Goal: Check status: Check status

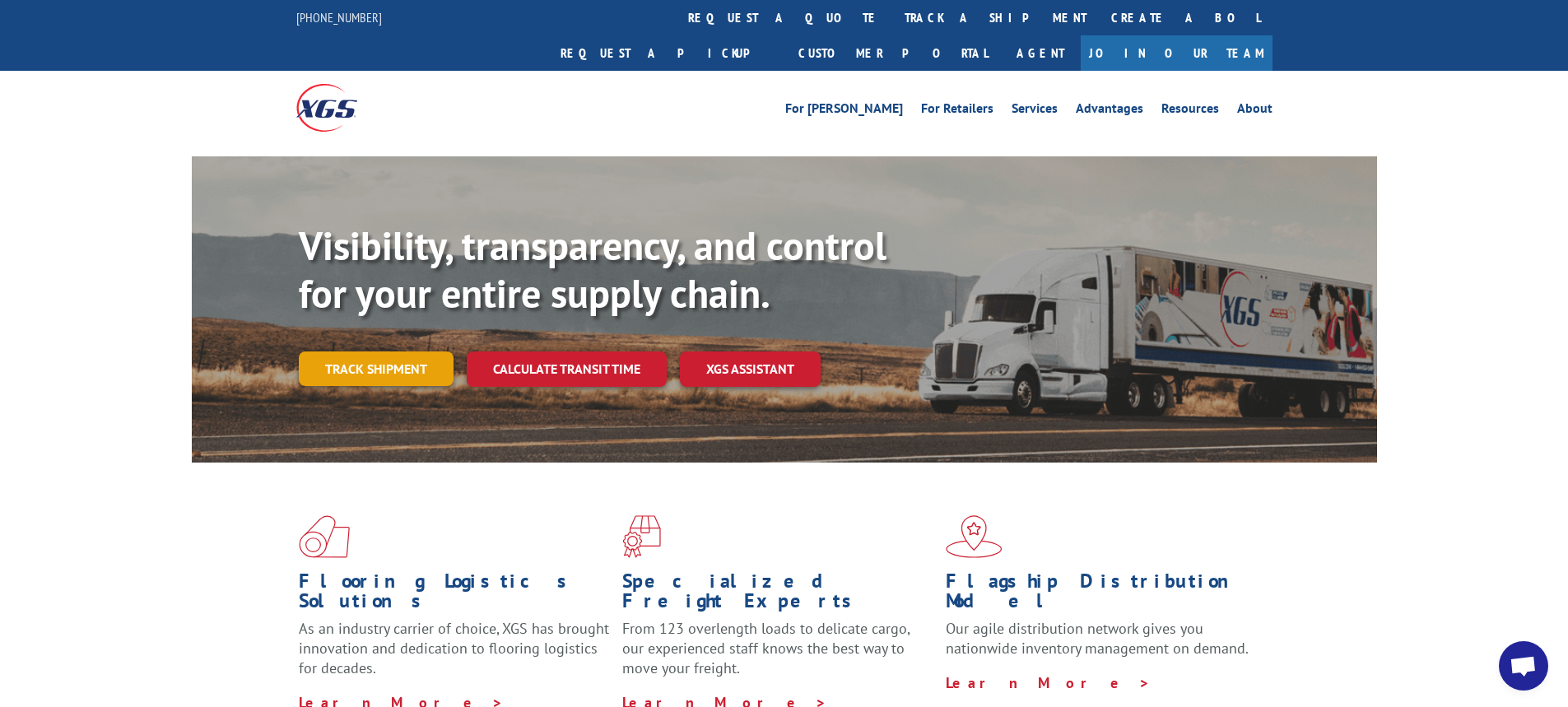
click at [398, 352] on link "Track shipment" at bounding box center [376, 368] width 155 height 35
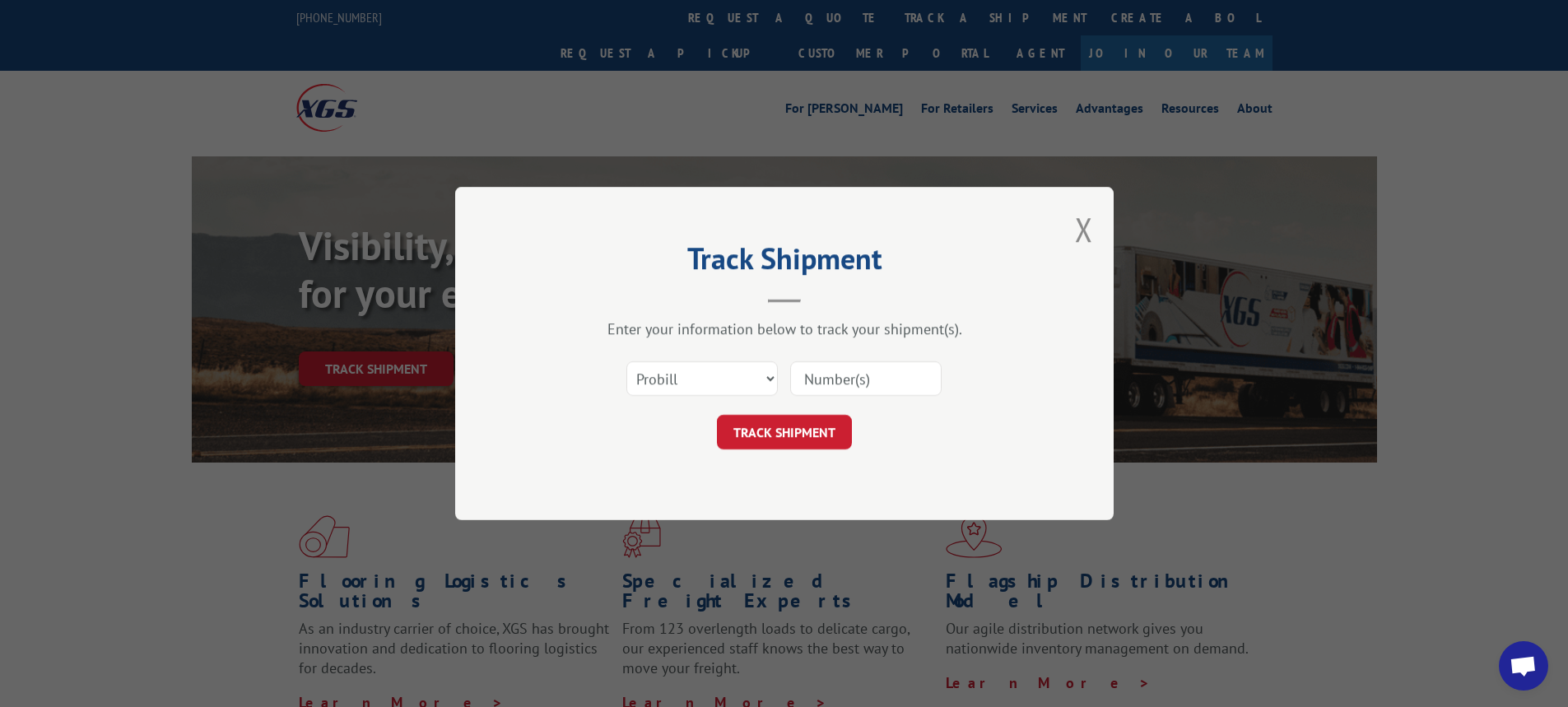
click at [873, 380] on input at bounding box center [866, 378] width 152 height 35
type input "54392015"
click at [811, 433] on button "TRACK SHIPMENT" at bounding box center [784, 432] width 135 height 35
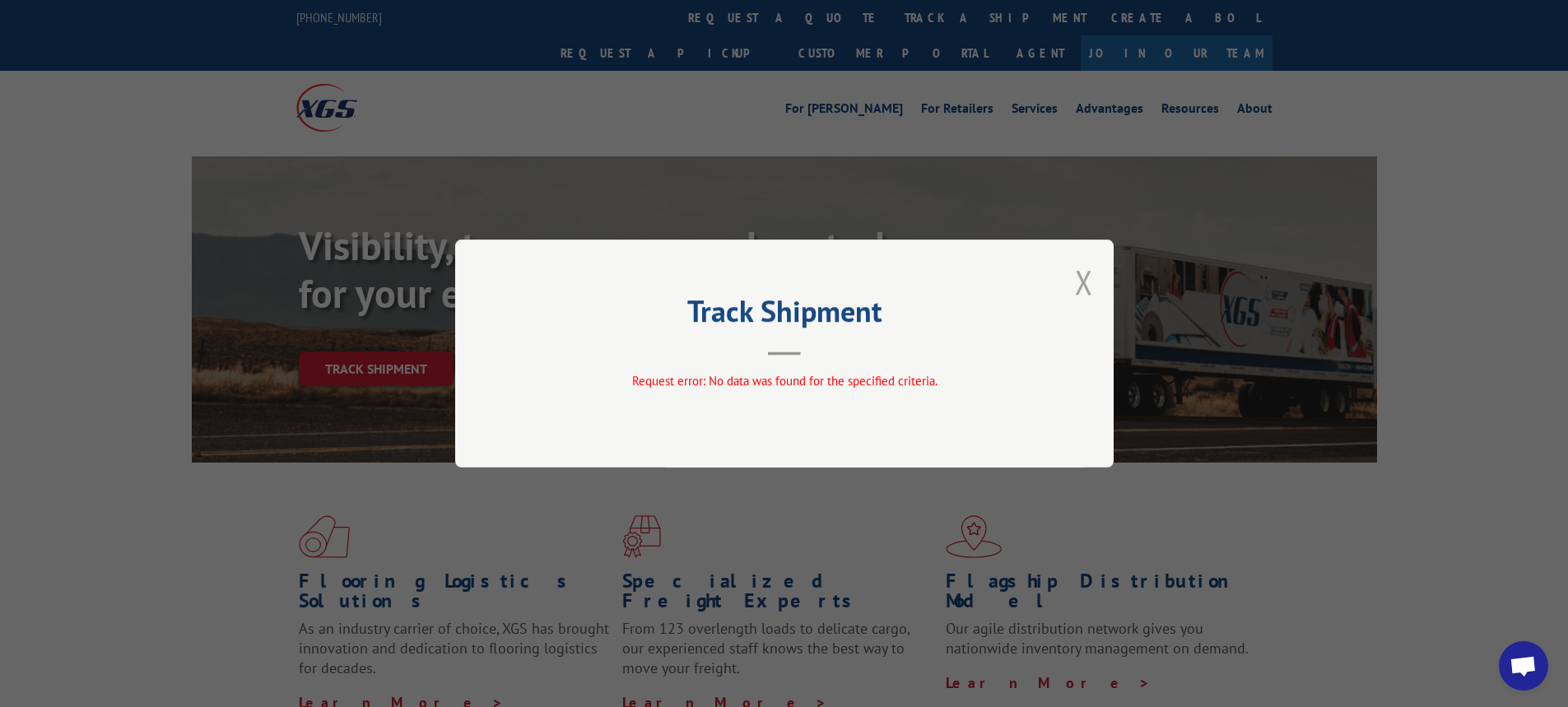
click at [1085, 281] on button "Close modal" at bounding box center [1084, 282] width 18 height 44
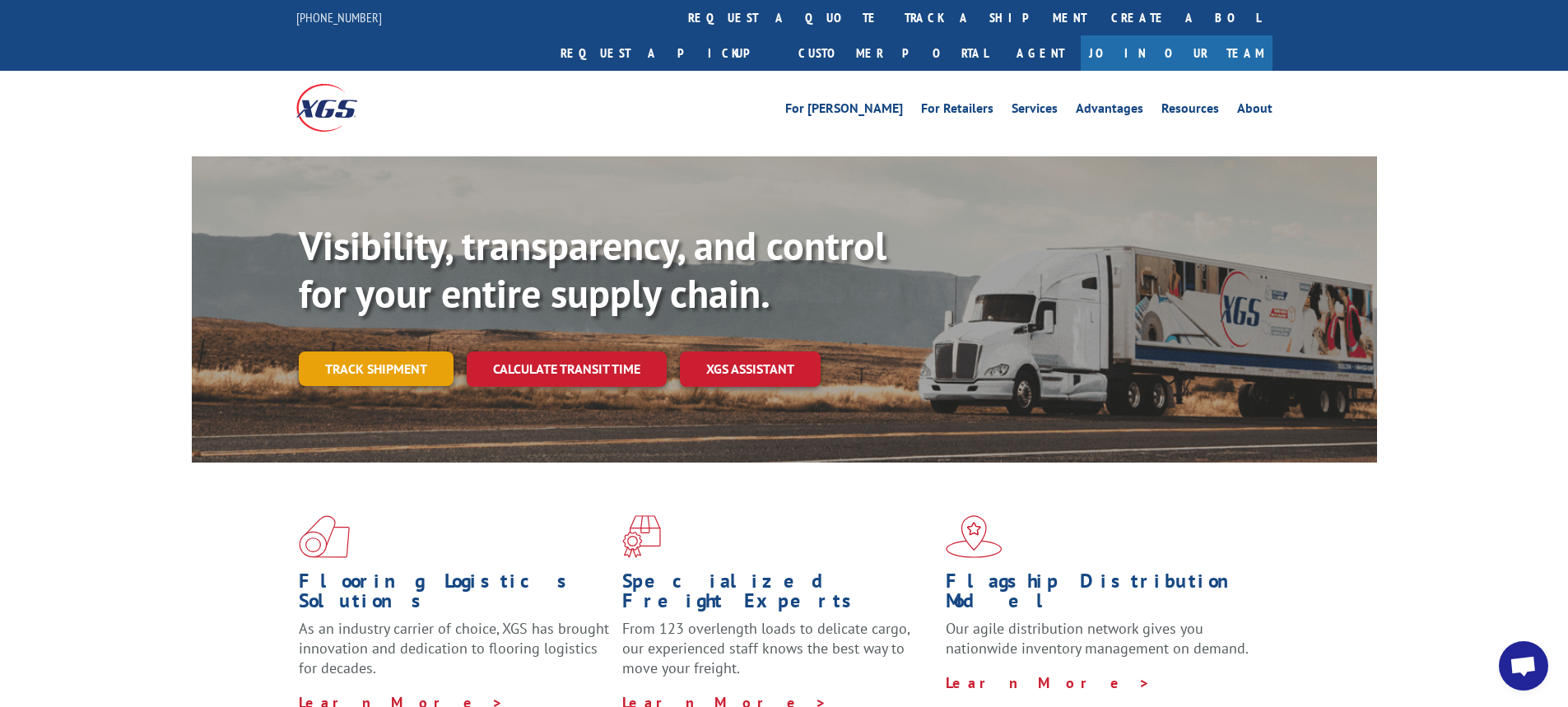
click at [380, 352] on link "Track shipment" at bounding box center [376, 368] width 155 height 35
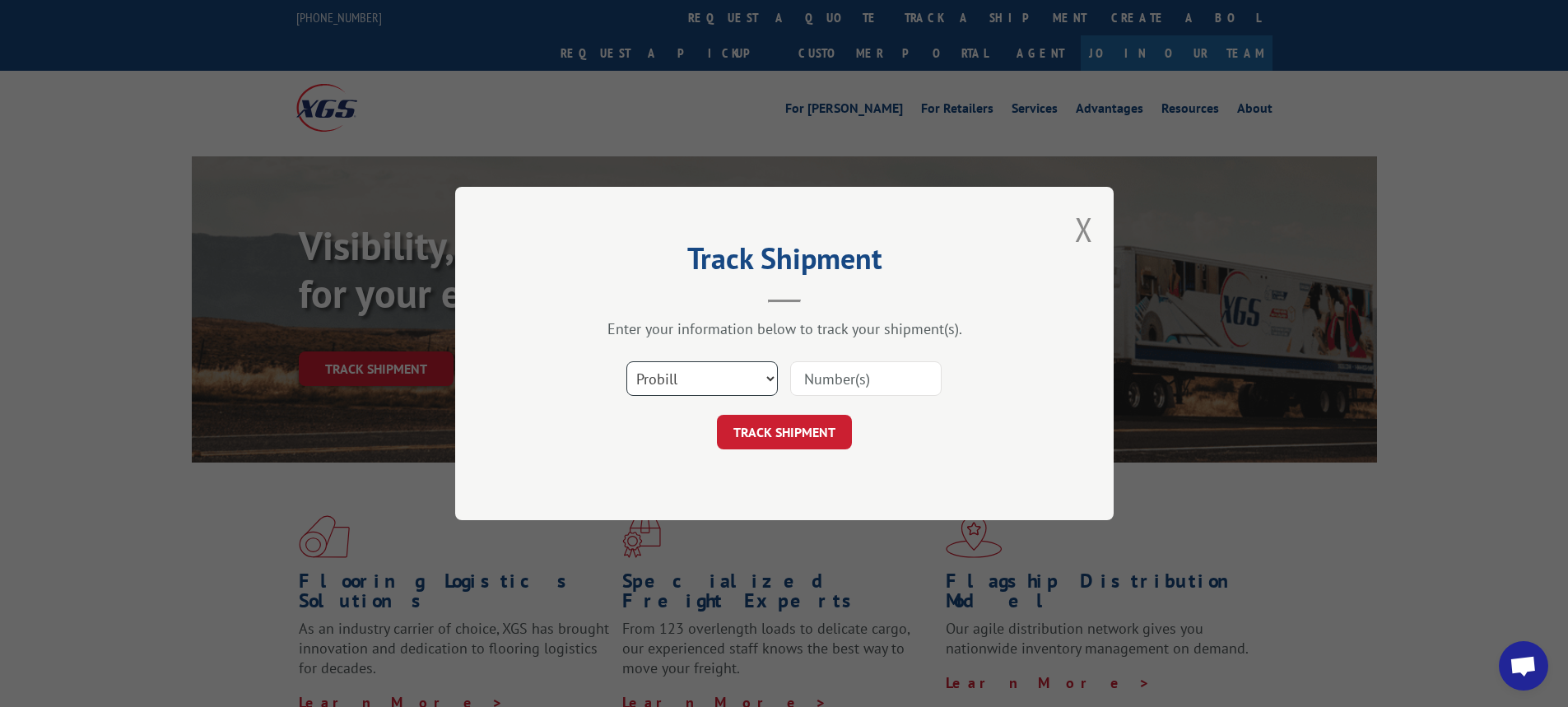
click at [770, 373] on select "Select category... Probill BOL PO" at bounding box center [702, 378] width 152 height 35
select select "bol"
click at [627, 361] on select "Select category... Probill BOL PO" at bounding box center [702, 378] width 152 height 35
click at [826, 378] on input at bounding box center [866, 378] width 152 height 35
type input "54392015"
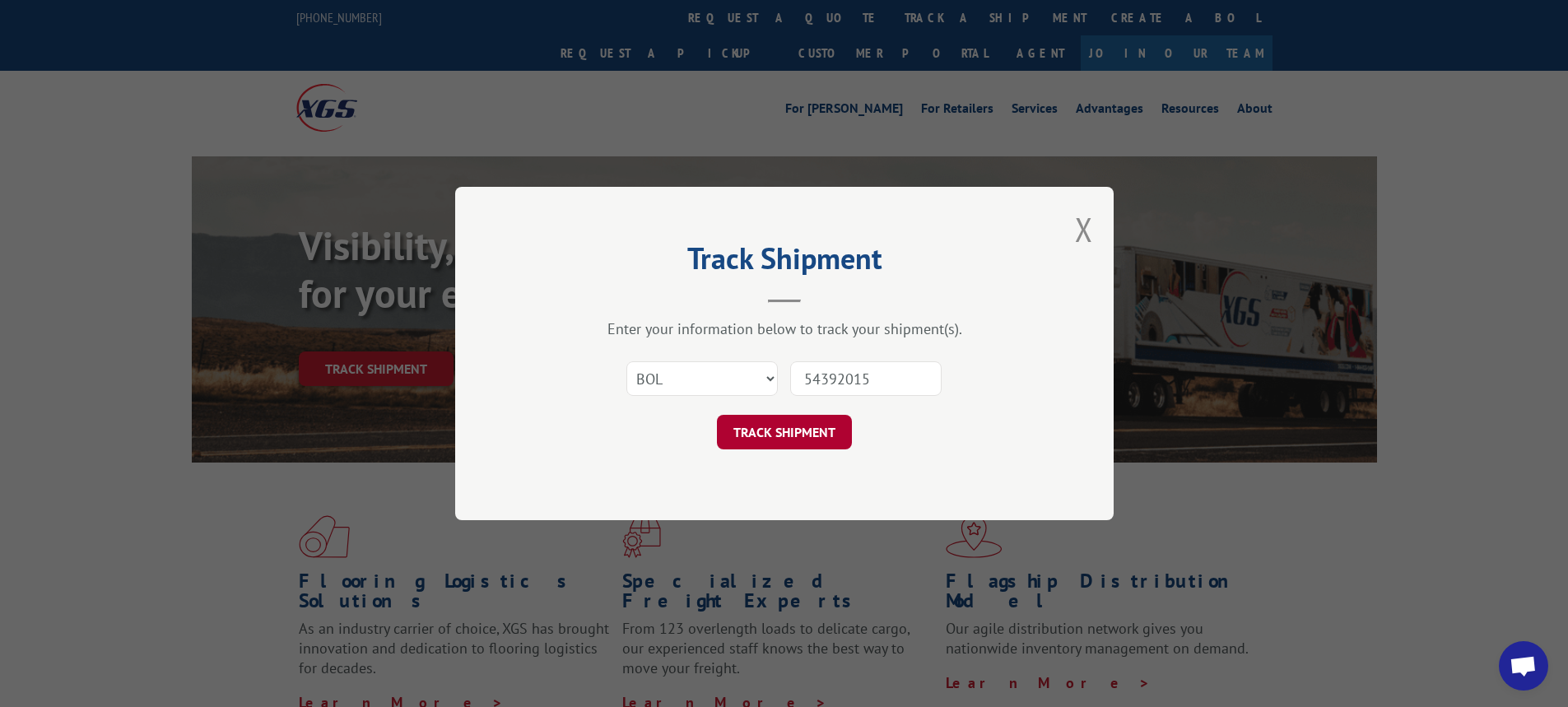
click at [796, 432] on button "TRACK SHIPMENT" at bounding box center [784, 432] width 135 height 35
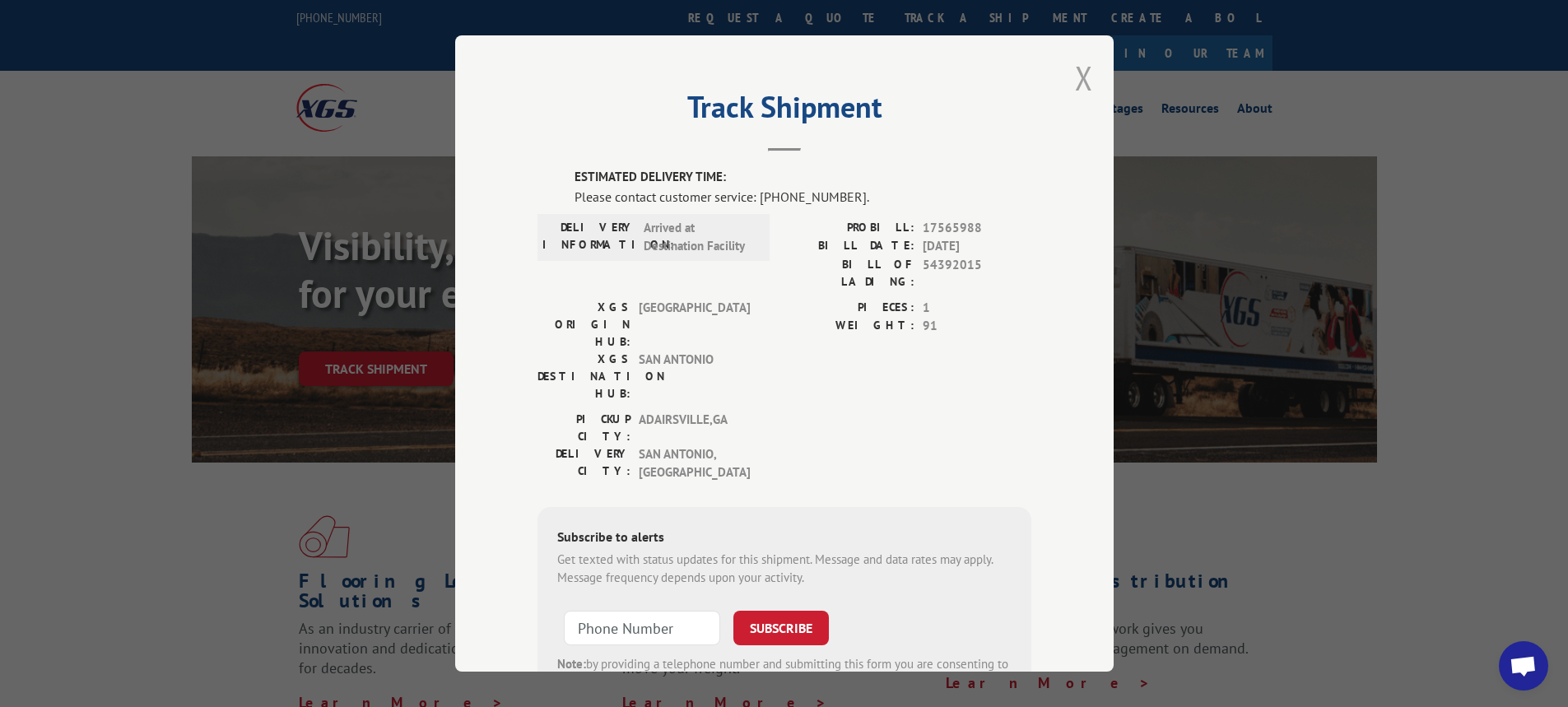
click at [1075, 79] on button "Close modal" at bounding box center [1084, 77] width 18 height 44
